Goal: Task Accomplishment & Management: Use online tool/utility

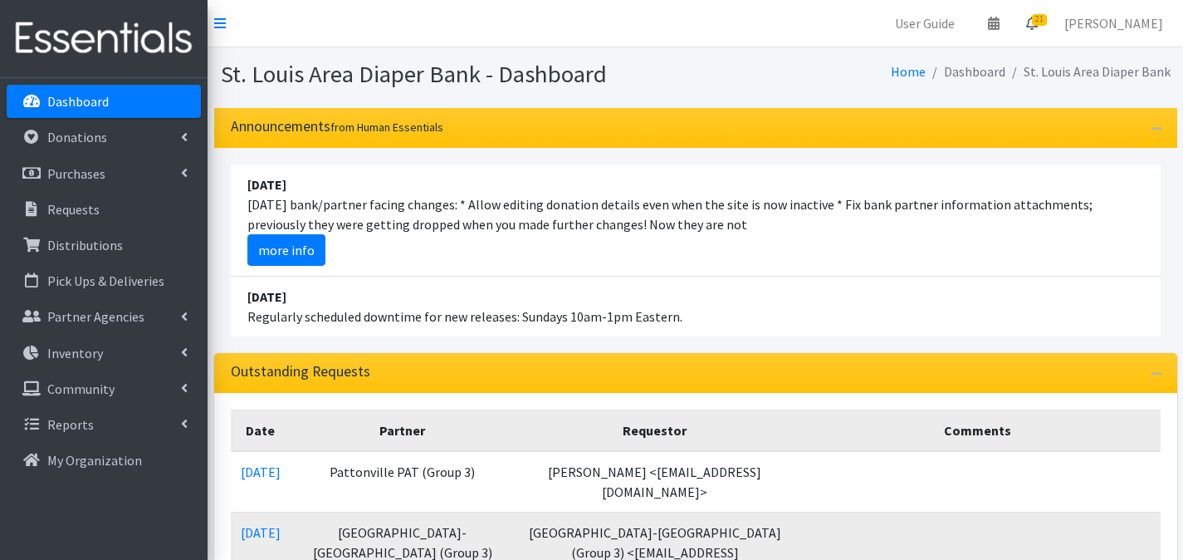
click at [1043, 23] on span "21" at bounding box center [1039, 20] width 15 height 12
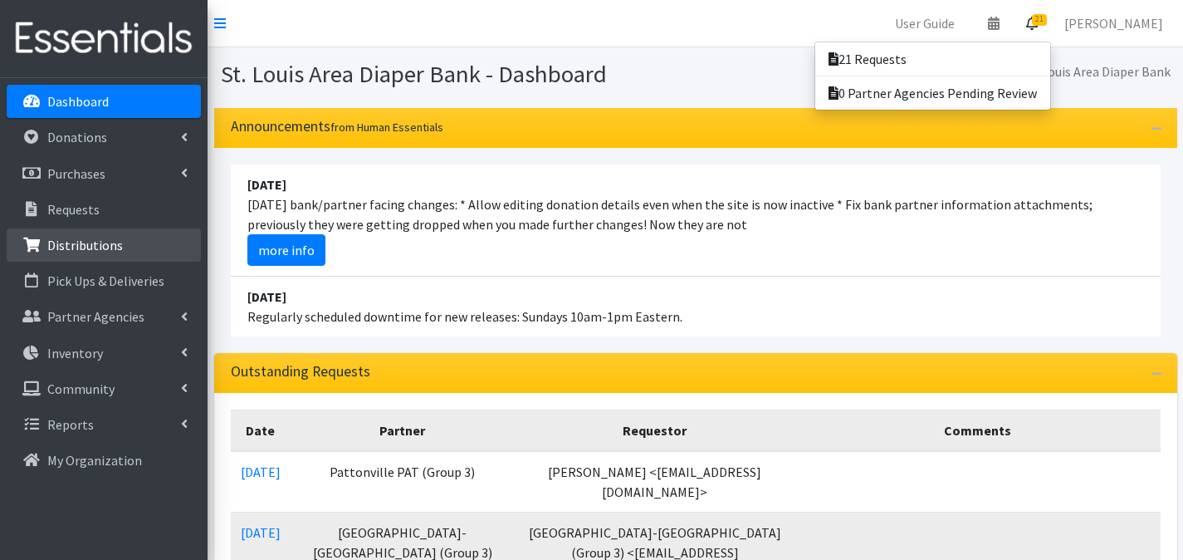
click at [81, 245] on p "Distributions" at bounding box center [85, 245] width 76 height 17
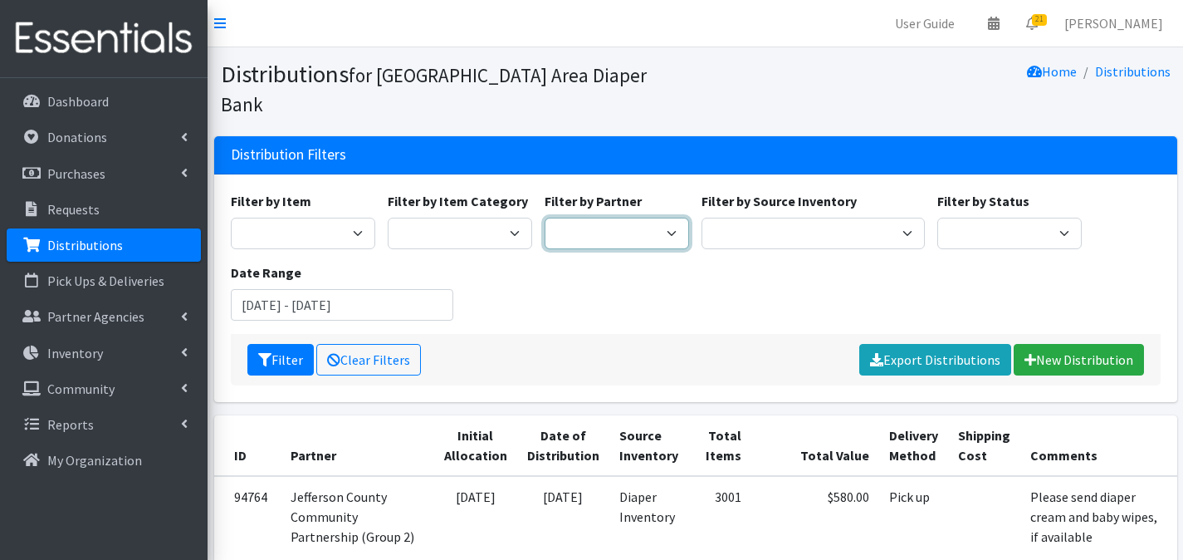
click at [589, 217] on select "Affinia Healthcare (Group 2) Annie Malone (Group 1) Assistance League of St. Lo…" at bounding box center [617, 233] width 144 height 32
select select "790"
click at [545, 217] on select "Affinia Healthcare (Group 2) Annie Malone (Group 1) Assistance League of St. Lo…" at bounding box center [617, 233] width 144 height 32
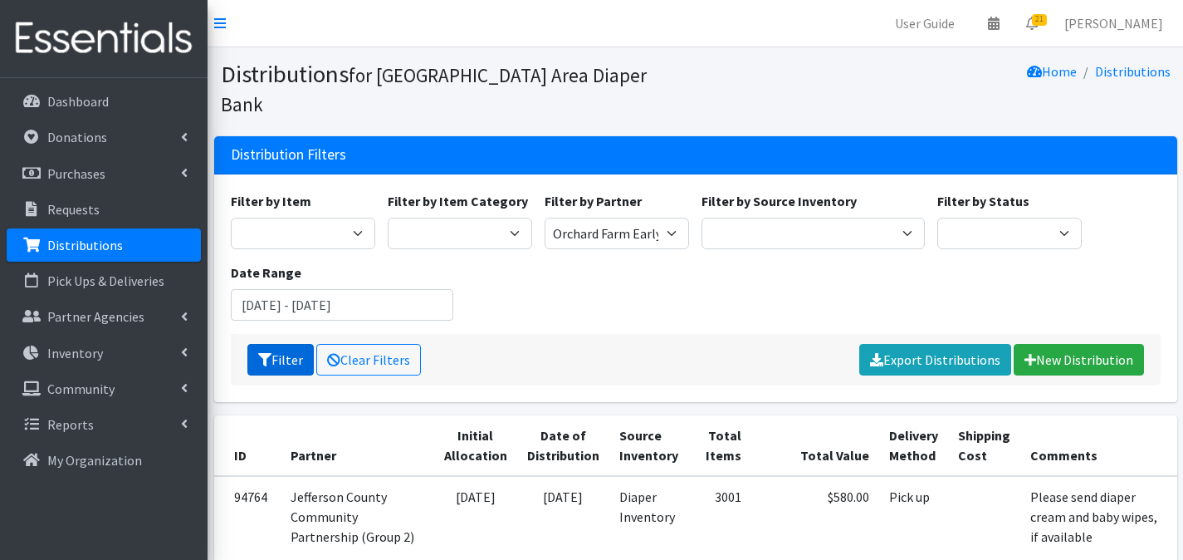
click at [261, 353] on icon "submit" at bounding box center [264, 359] width 13 height 13
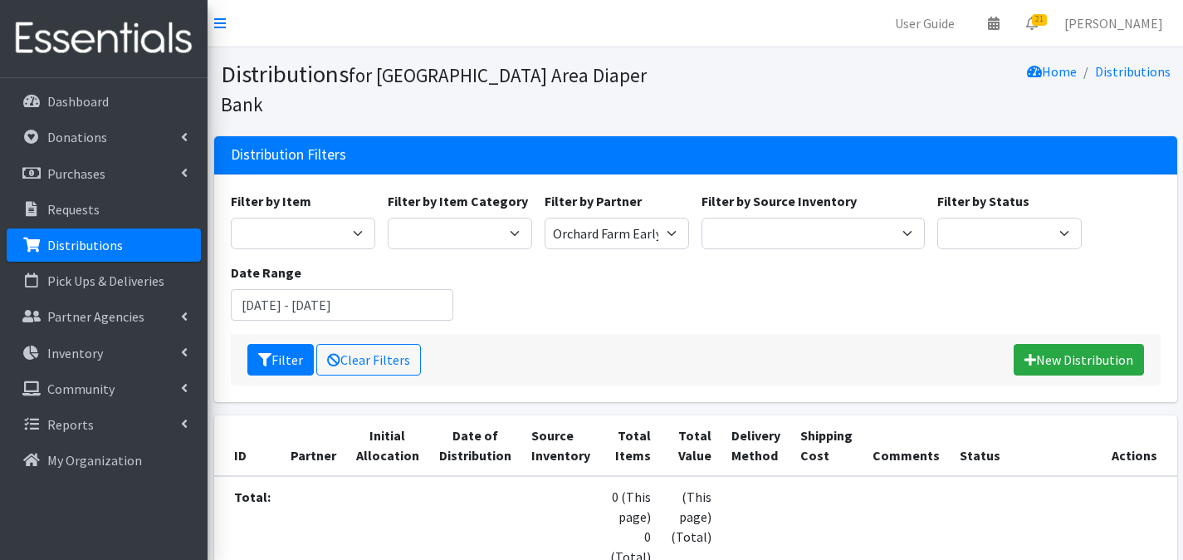
scroll to position [105, 0]
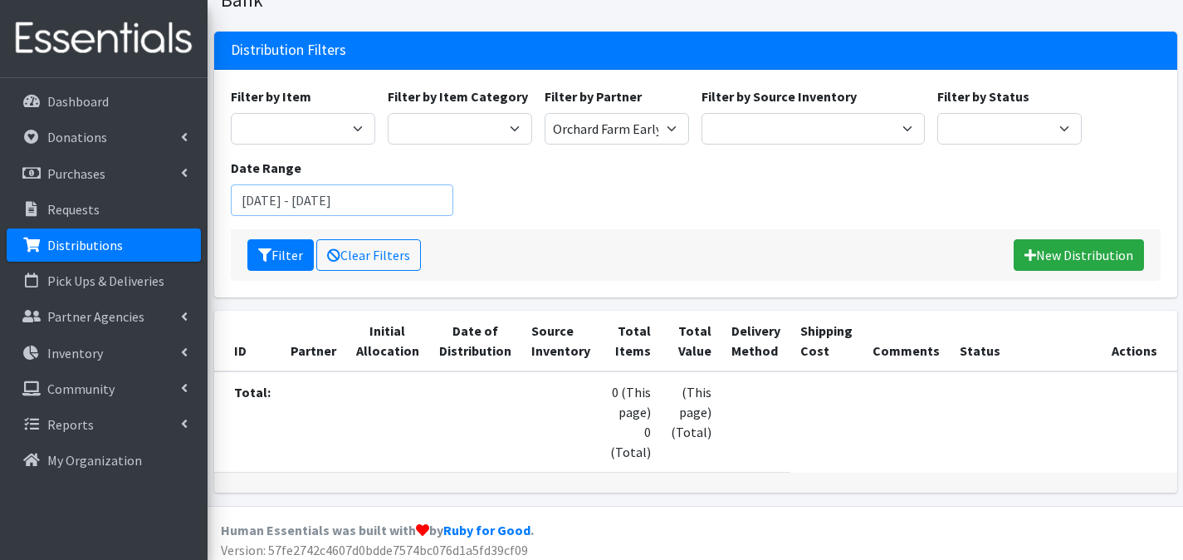
click at [418, 184] on input "[DATE] - [DATE]" at bounding box center [342, 200] width 223 height 32
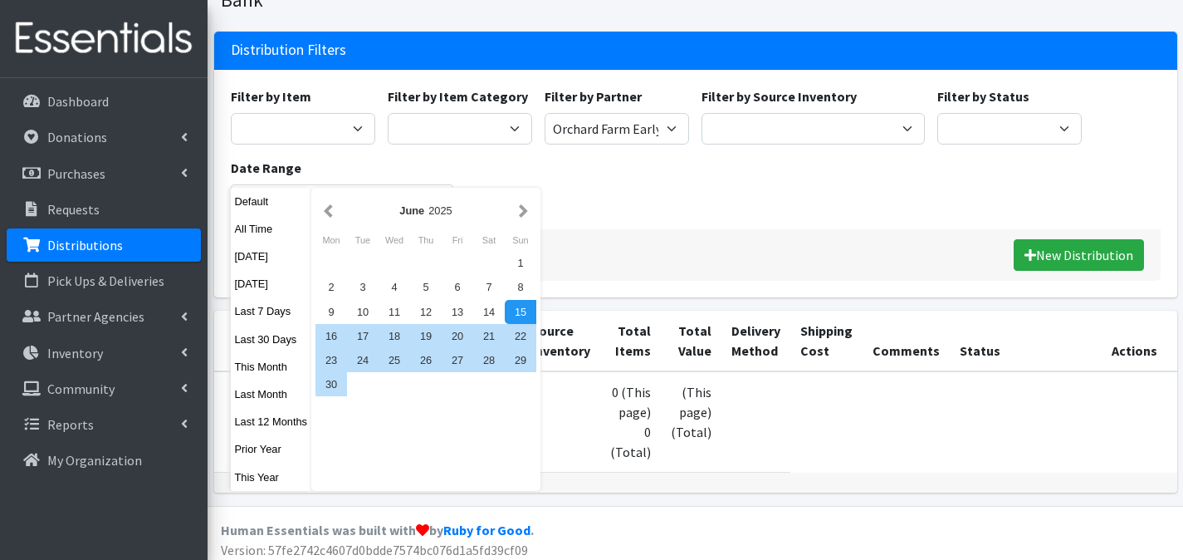
click at [340, 203] on div "[DATE]" at bounding box center [426, 211] width 178 height 16
click at [333, 208] on button "button" at bounding box center [328, 210] width 17 height 21
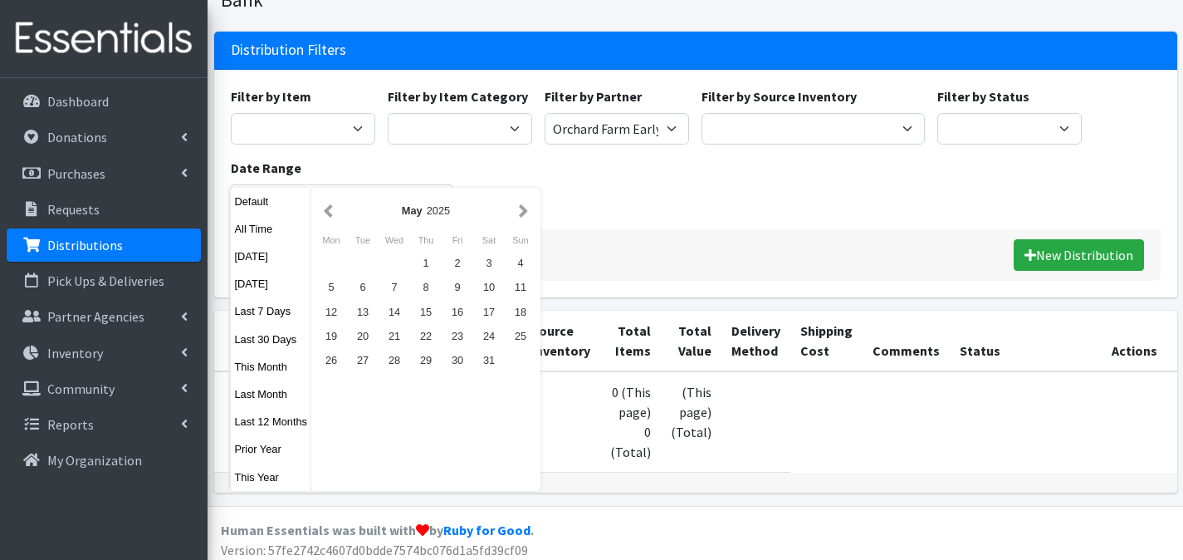
click at [333, 208] on button "button" at bounding box center [328, 210] width 17 height 21
click at [393, 257] on div "1" at bounding box center [395, 263] width 32 height 24
click at [517, 214] on button "button" at bounding box center [523, 210] width 17 height 21
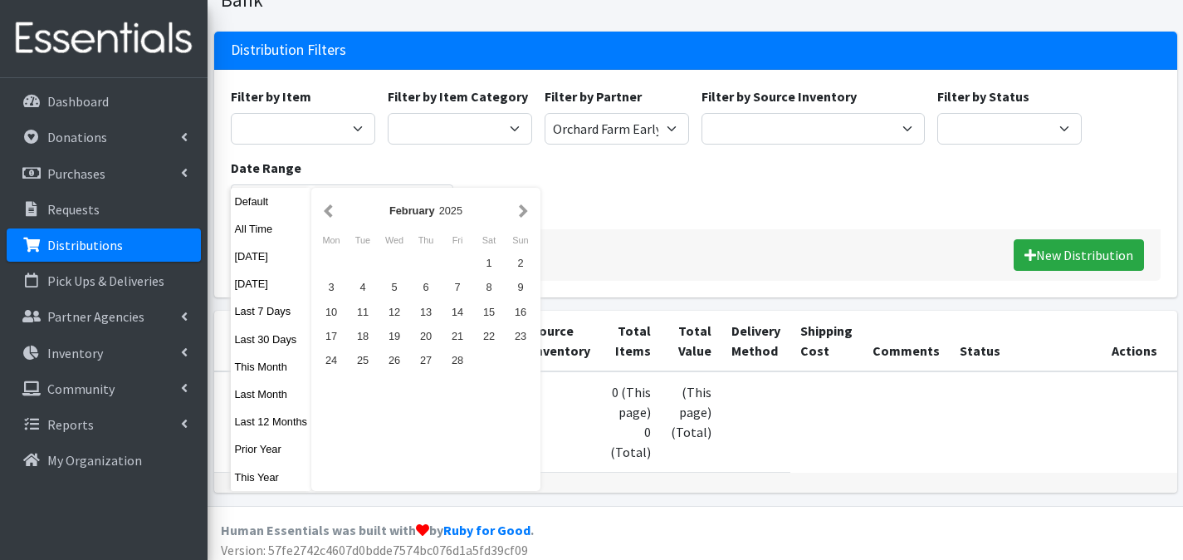
click at [517, 214] on button "button" at bounding box center [523, 210] width 17 height 21
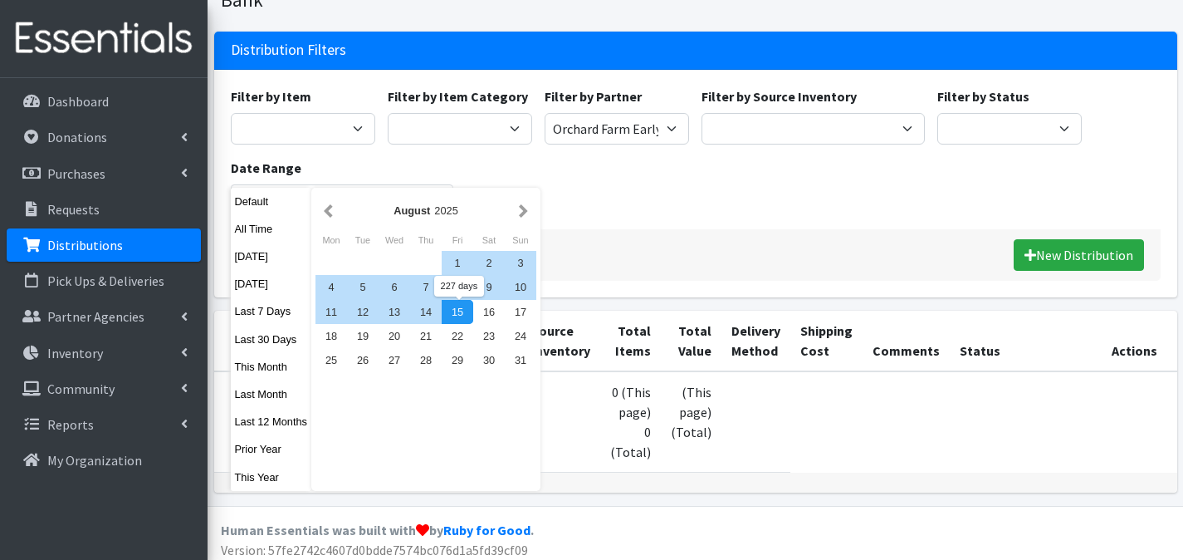
click at [452, 309] on div "15" at bounding box center [458, 312] width 32 height 24
type input "[DATE] - [DATE]"
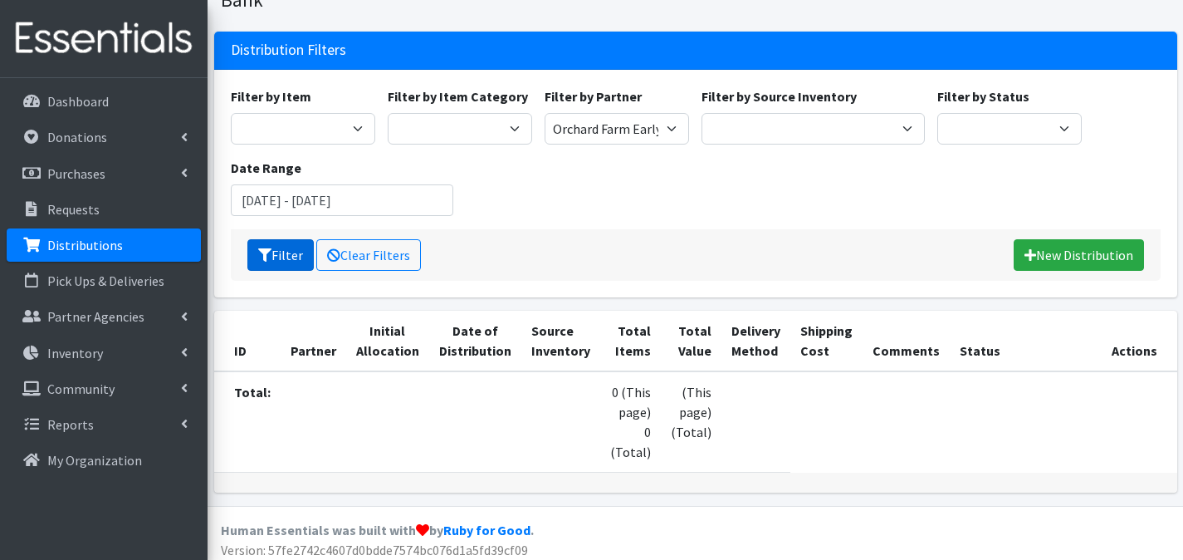
click at [276, 239] on button "Filter" at bounding box center [280, 255] width 66 height 32
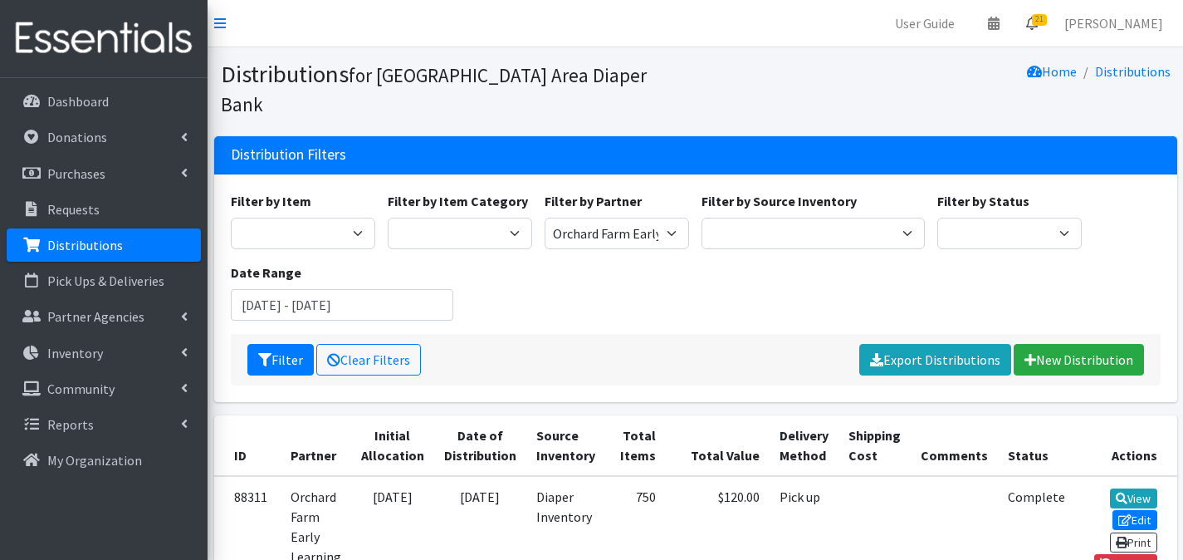
click at [1038, 26] on icon at bounding box center [1032, 23] width 12 height 13
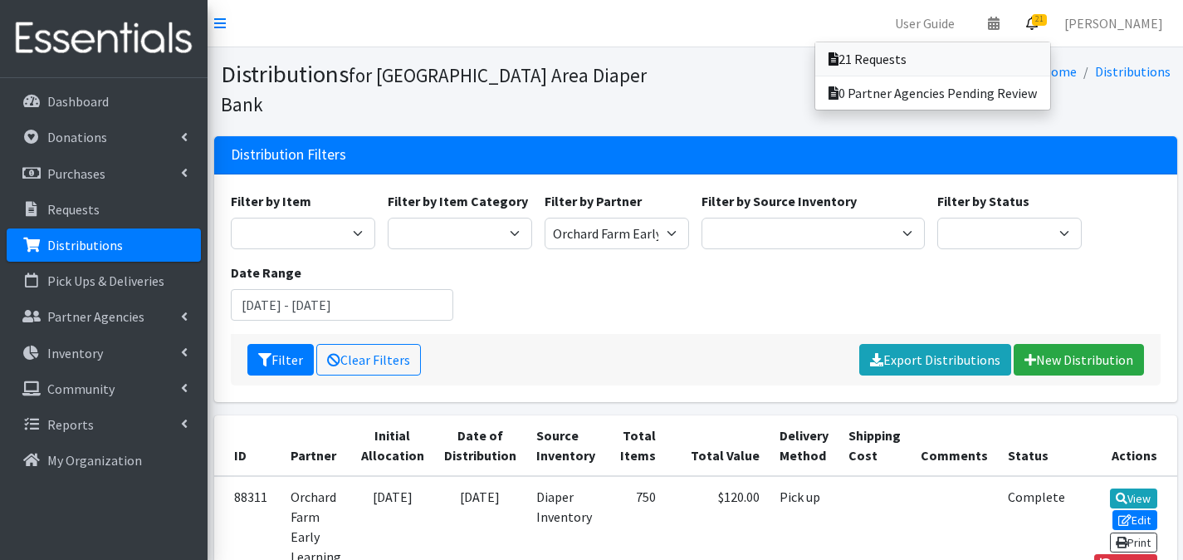
click at [1043, 51] on link "21 Requests" at bounding box center [932, 58] width 235 height 33
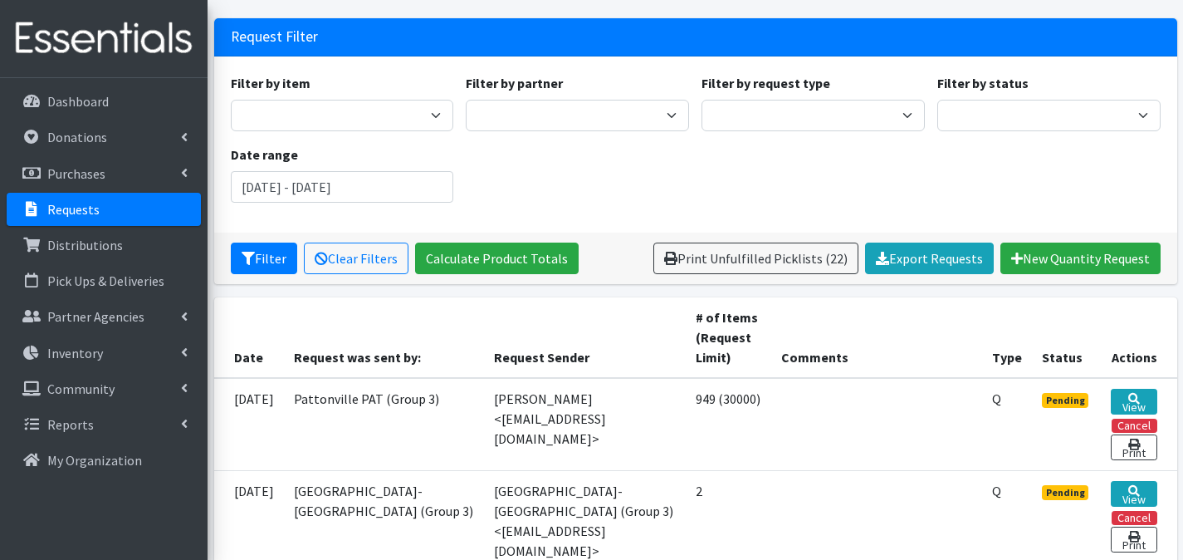
scroll to position [80, 0]
